Goal: Information Seeking & Learning: Learn about a topic

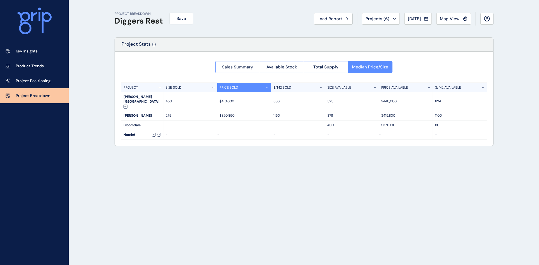
click at [243, 68] on span "Sales Summary" at bounding box center [237, 67] width 31 height 6
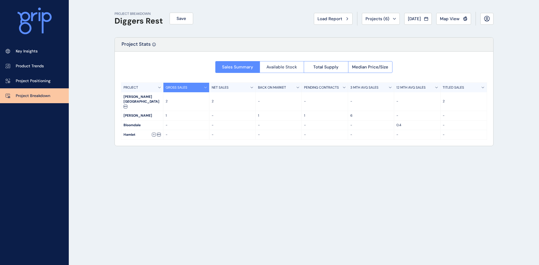
click at [284, 68] on span "Available Stock" at bounding box center [282, 67] width 31 height 6
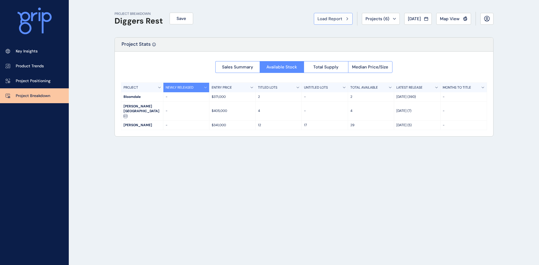
click at [334, 18] on span "Load Report" at bounding box center [330, 19] width 25 height 6
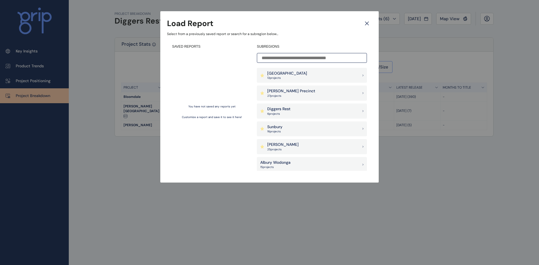
click at [314, 128] on div "Sunbury 16 project s" at bounding box center [312, 129] width 110 height 15
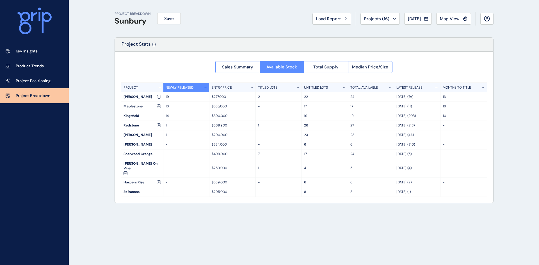
click at [338, 68] on button "Total Supply" at bounding box center [326, 67] width 44 height 12
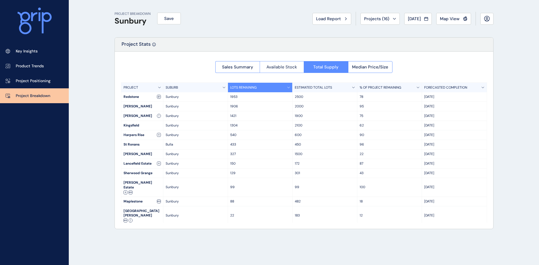
click at [290, 67] on span "Available Stock" at bounding box center [282, 67] width 31 height 6
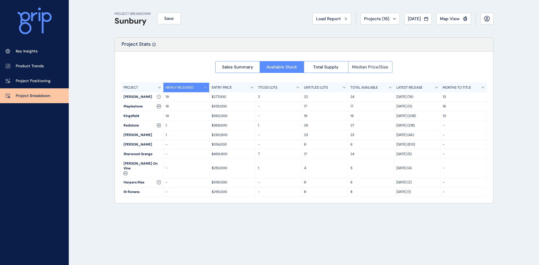
click at [378, 67] on span "Median Price/Size" at bounding box center [370, 67] width 36 height 6
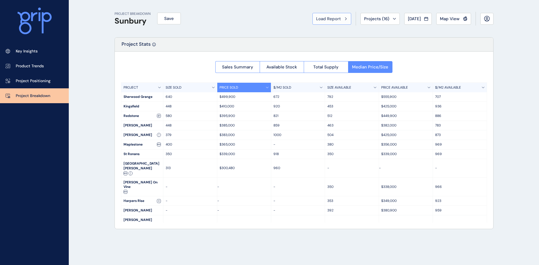
click at [331, 18] on span "Load Report" at bounding box center [328, 19] width 25 height 6
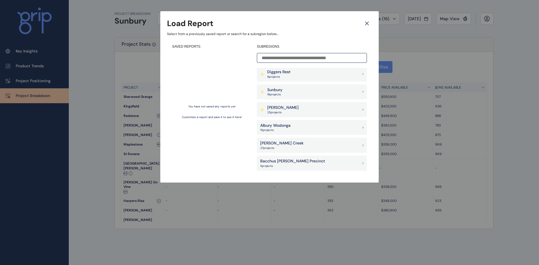
scroll to position [28, 0]
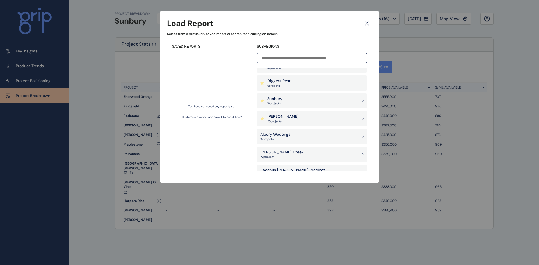
click at [315, 116] on div "[PERSON_NAME] 25 project s" at bounding box center [312, 118] width 110 height 15
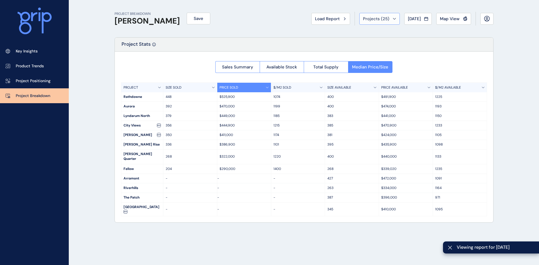
click at [388, 16] on div "Projects ( 25 )" at bounding box center [379, 19] width 33 height 6
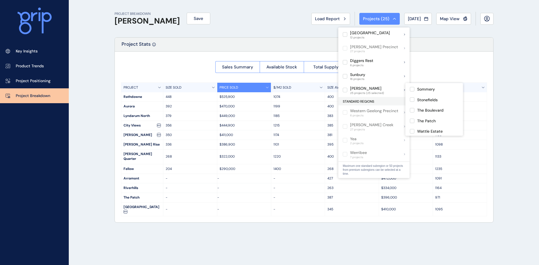
scroll to position [222, 0]
click at [305, 46] on div "Project Stats" at bounding box center [304, 45] width 379 height 14
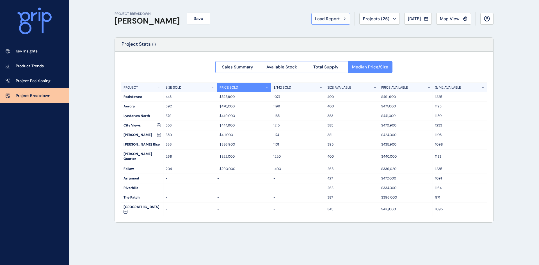
click at [333, 19] on span "Load Report" at bounding box center [327, 19] width 25 height 6
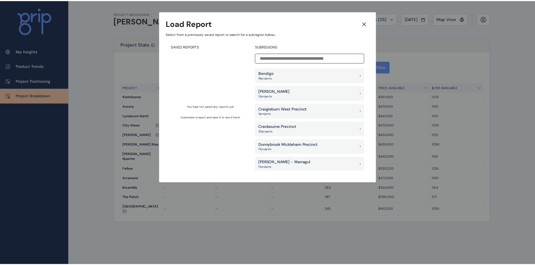
scroll to position [225, 0]
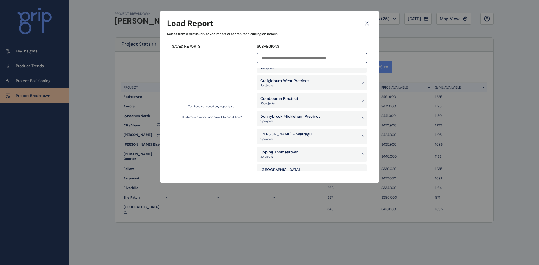
click at [304, 154] on div "Epping Thomastown 3 project s" at bounding box center [312, 154] width 110 height 15
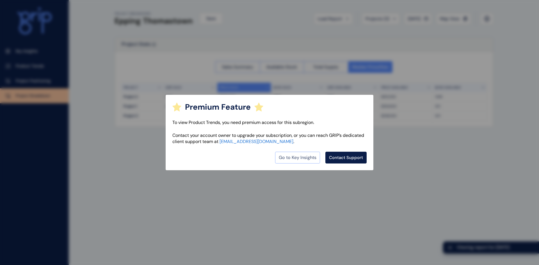
click at [292, 157] on link "Go to Key Insights" at bounding box center [297, 158] width 45 height 12
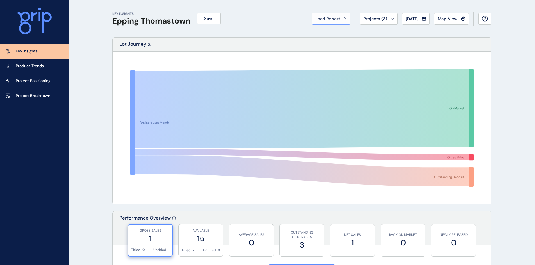
click at [323, 17] on span "Load Report" at bounding box center [327, 19] width 25 height 6
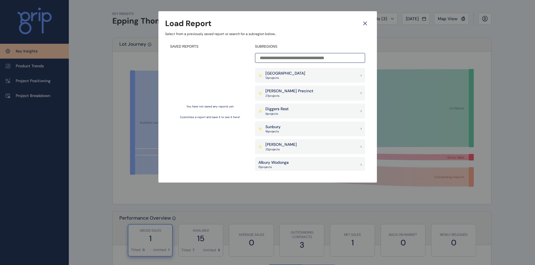
click at [367, 21] on icon at bounding box center [365, 24] width 10 height 10
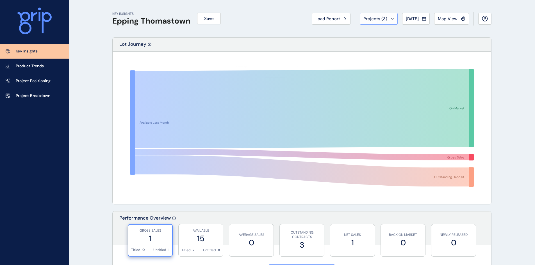
click at [380, 13] on button "Projects ( 3 )" at bounding box center [379, 19] width 38 height 12
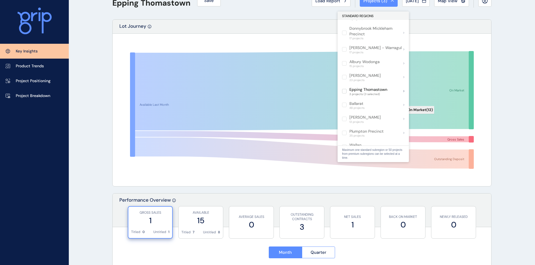
scroll to position [28, 0]
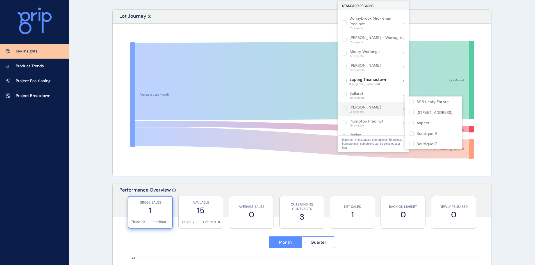
click at [345, 107] on label at bounding box center [344, 109] width 4 height 4
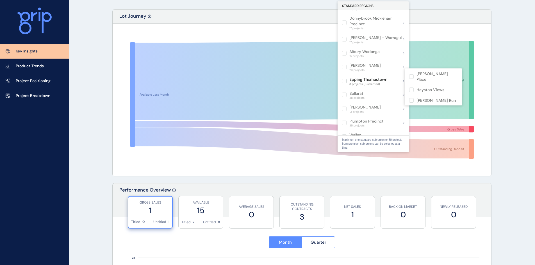
click at [346, 79] on label at bounding box center [344, 81] width 4 height 4
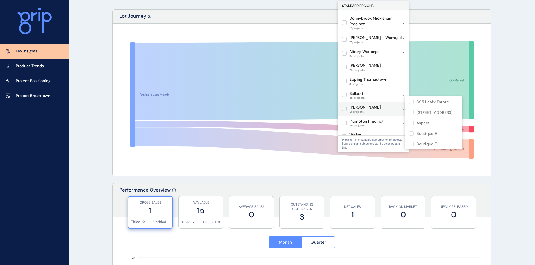
click at [343, 107] on label at bounding box center [344, 109] width 4 height 4
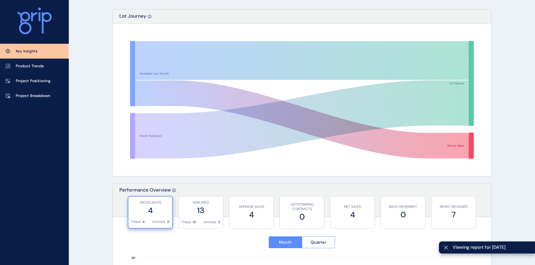
click at [484, 98] on rect at bounding box center [302, 100] width 366 height 140
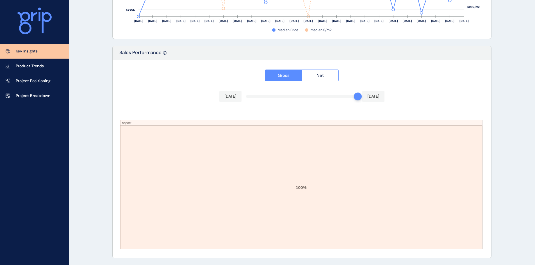
scroll to position [889, 0]
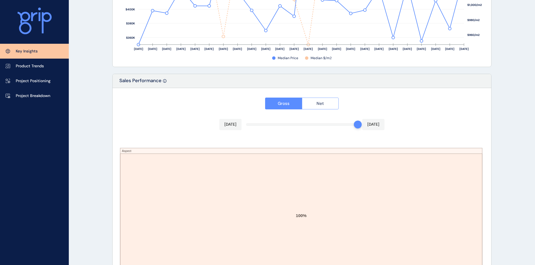
click at [328, 102] on button "Net" at bounding box center [320, 104] width 37 height 12
click at [290, 106] on button "Gross" at bounding box center [283, 104] width 37 height 12
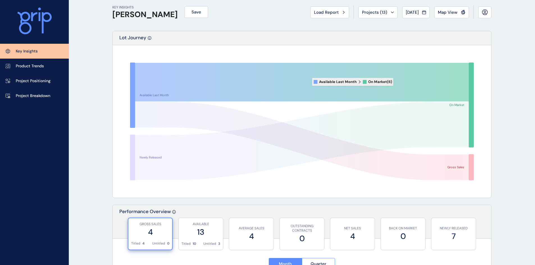
scroll to position [0, 0]
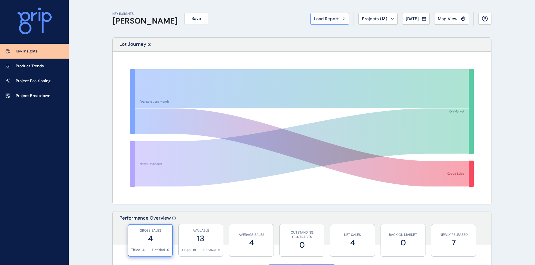
click at [326, 17] on span "Load Report" at bounding box center [326, 19] width 25 height 6
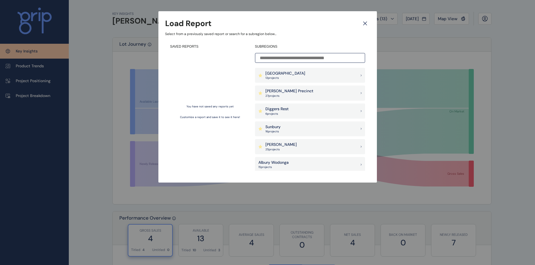
click at [300, 91] on div "[PERSON_NAME] Precinct 27 project s" at bounding box center [310, 93] width 110 height 15
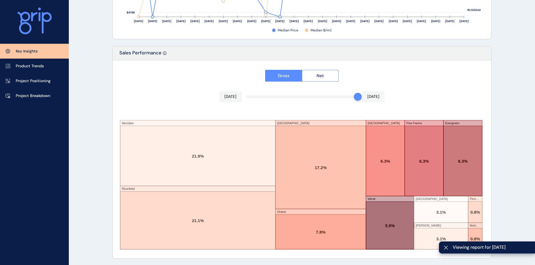
scroll to position [917, 0]
click at [48, 96] on p "Project Breakdown" at bounding box center [33, 96] width 35 height 6
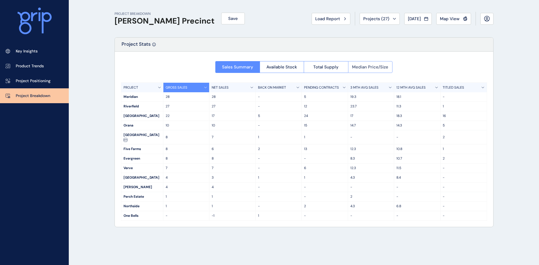
click at [370, 64] on button "Median Price/Size" at bounding box center [370, 67] width 45 height 12
